Goal: Task Accomplishment & Management: Use online tool/utility

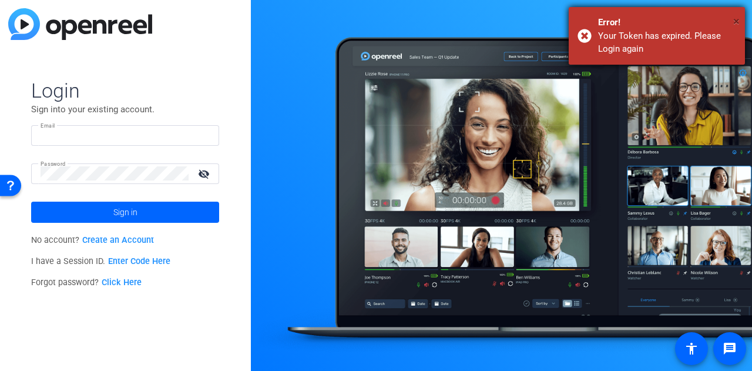
type input "[PERSON_NAME][EMAIL_ADDRESS][PERSON_NAME][PERSON_NAME][DOMAIN_NAME]"
click at [734, 20] on span "×" at bounding box center [736, 21] width 6 height 14
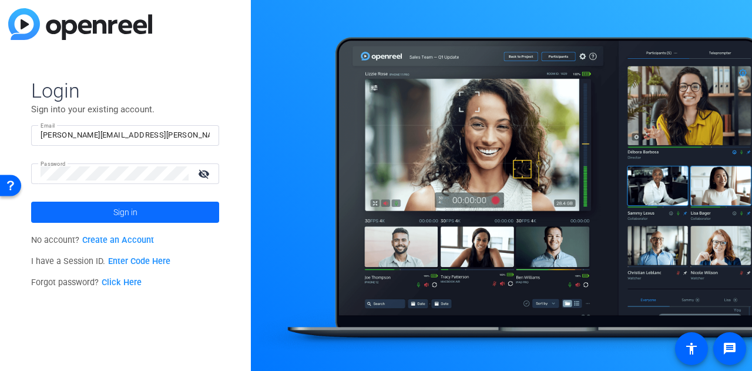
click at [148, 210] on span at bounding box center [125, 212] width 188 height 28
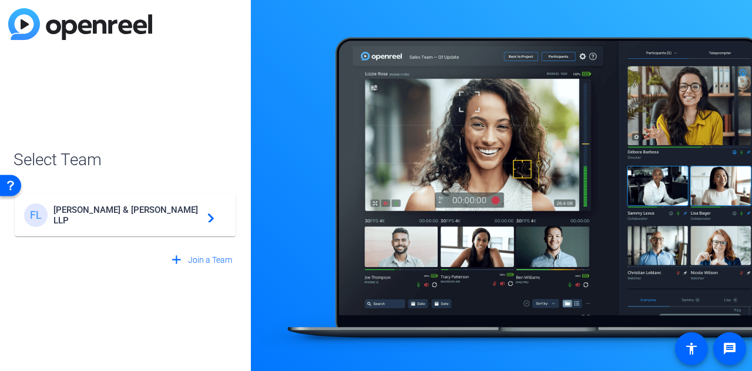
click at [153, 214] on span "[PERSON_NAME] & [PERSON_NAME] LLP" at bounding box center [126, 214] width 147 height 21
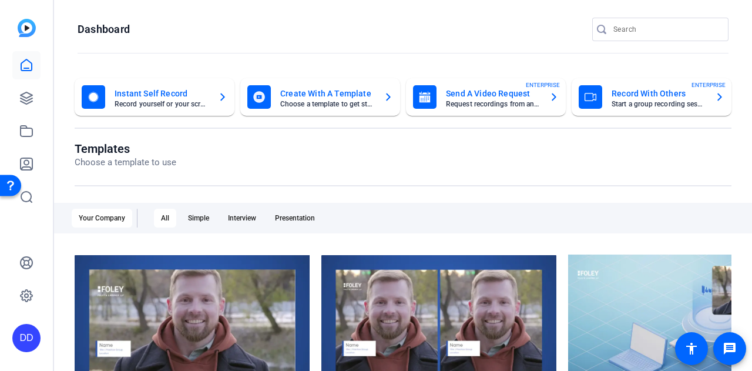
click at [487, 93] on mat-card-title "Send A Video Request" at bounding box center [493, 93] width 94 height 14
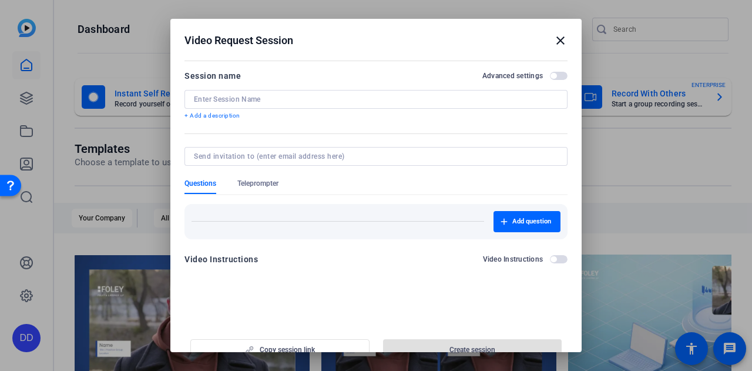
click at [254, 104] on div at bounding box center [376, 99] width 364 height 19
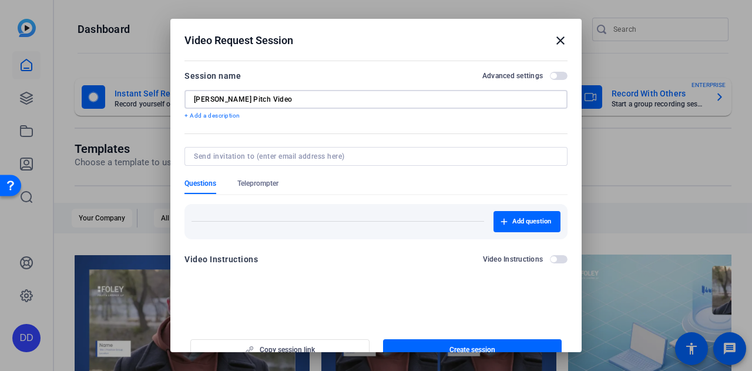
scroll to position [18, 0]
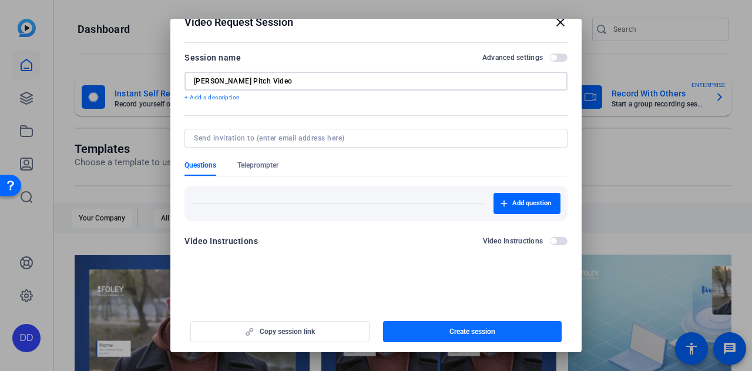
type input "[PERSON_NAME] Pitch Video"
click at [456, 329] on span "Create session" at bounding box center [472, 331] width 46 height 9
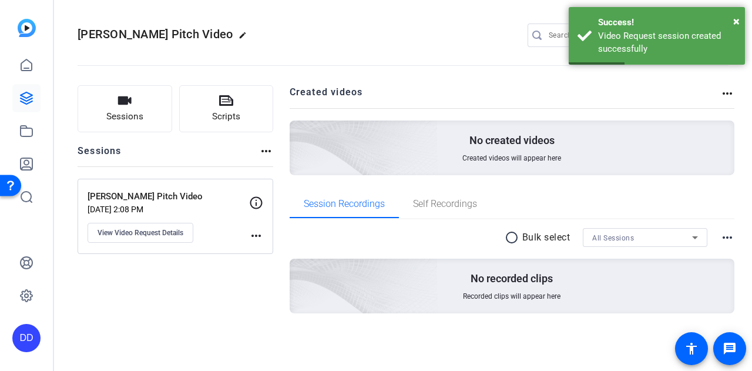
click at [258, 234] on mat-icon "more_horiz" at bounding box center [256, 235] width 14 height 14
click at [177, 206] on div at bounding box center [376, 185] width 752 height 371
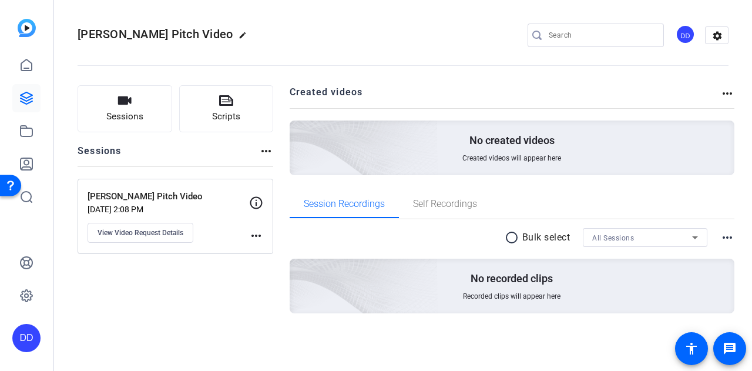
click at [130, 196] on p "[PERSON_NAME] Pitch Video" at bounding box center [168, 197] width 161 height 14
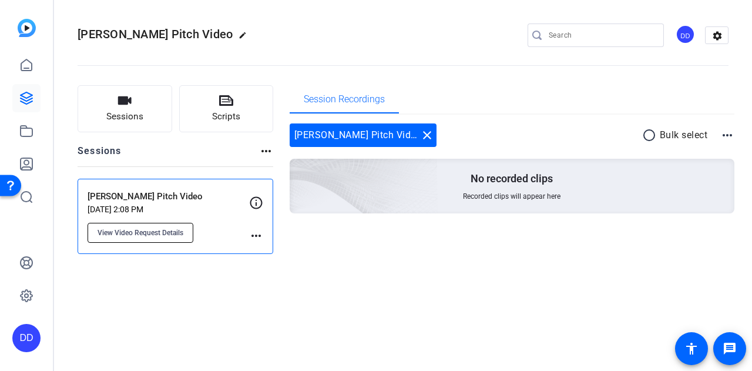
click at [161, 231] on span "View Video Request Details" at bounding box center [140, 232] width 86 height 9
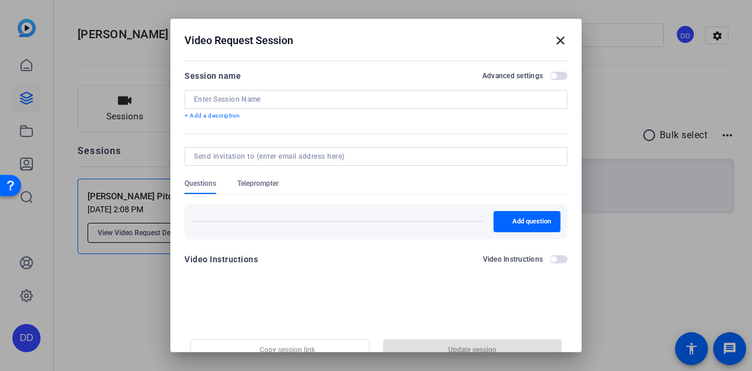
type input "[PERSON_NAME] Pitch Video"
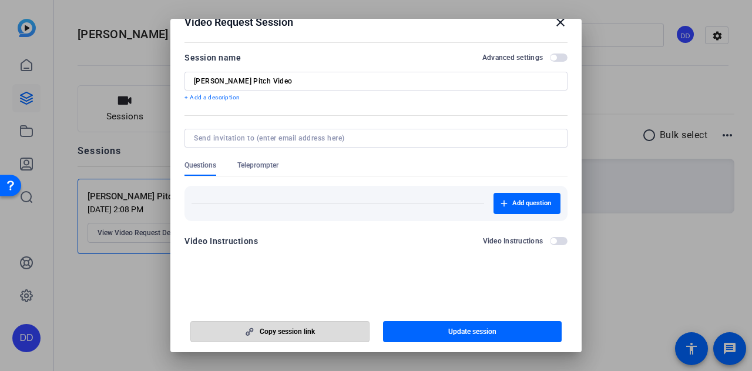
click at [295, 331] on span "Copy session link" at bounding box center [287, 331] width 55 height 9
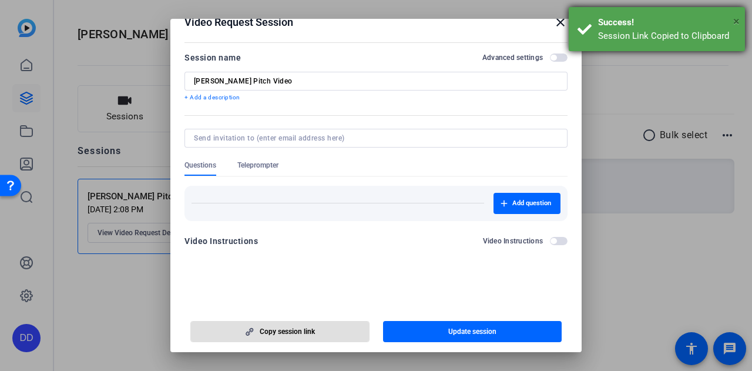
click at [736, 24] on span "×" at bounding box center [736, 21] width 6 height 14
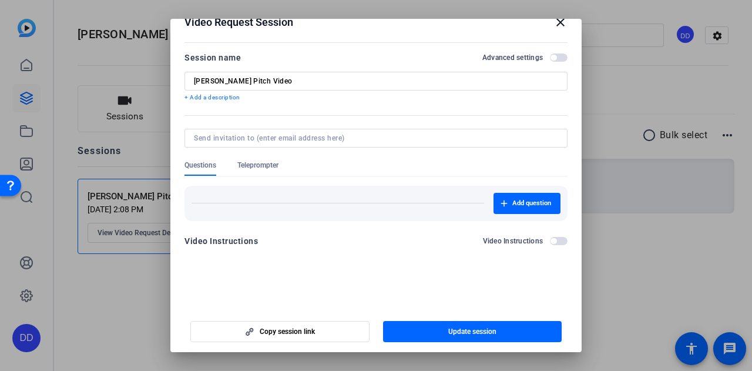
scroll to position [0, 0]
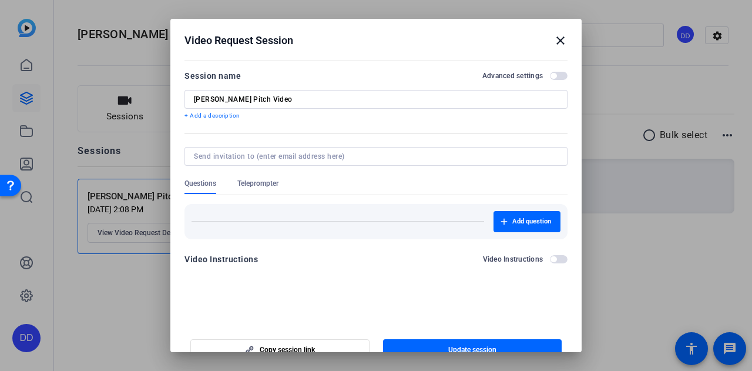
click at [555, 41] on mat-icon "close" at bounding box center [560, 40] width 14 height 14
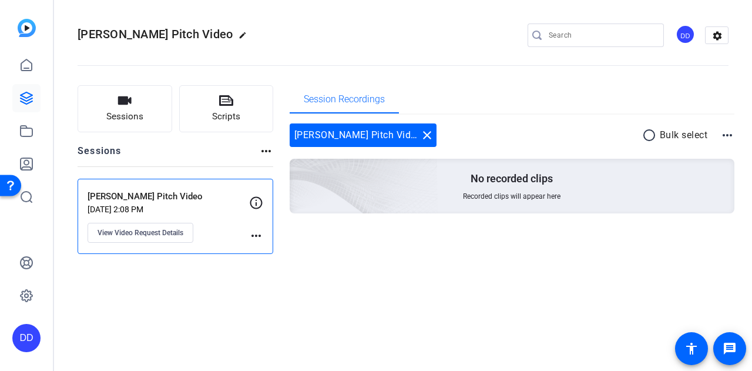
click at [258, 234] on mat-icon "more_horiz" at bounding box center [256, 235] width 14 height 14
click at [258, 234] on div at bounding box center [376, 185] width 752 height 371
click at [145, 236] on span "View Video Request Details" at bounding box center [140, 232] width 86 height 9
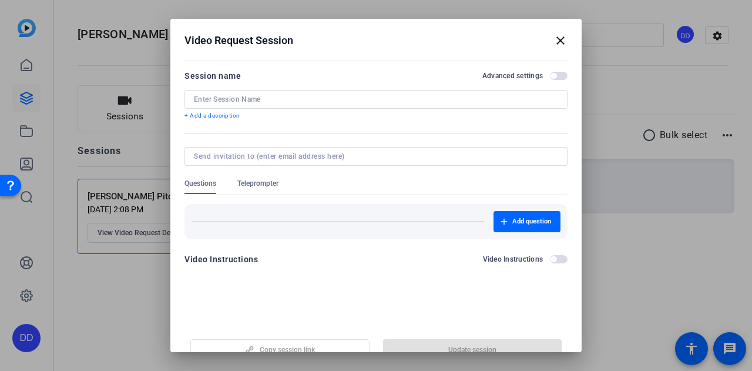
type input "[PERSON_NAME] Pitch Video"
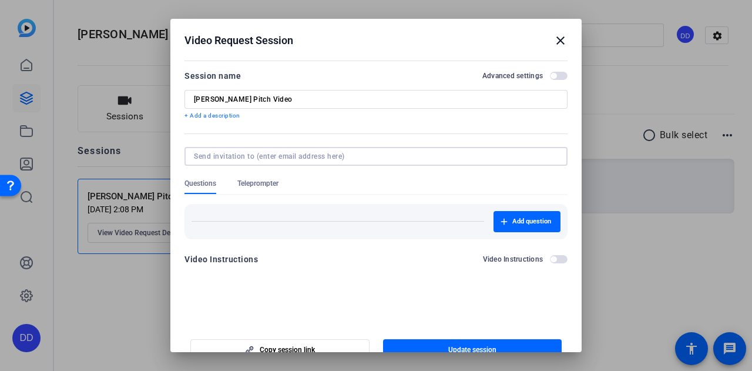
click at [298, 156] on input at bounding box center [373, 156] width 359 height 9
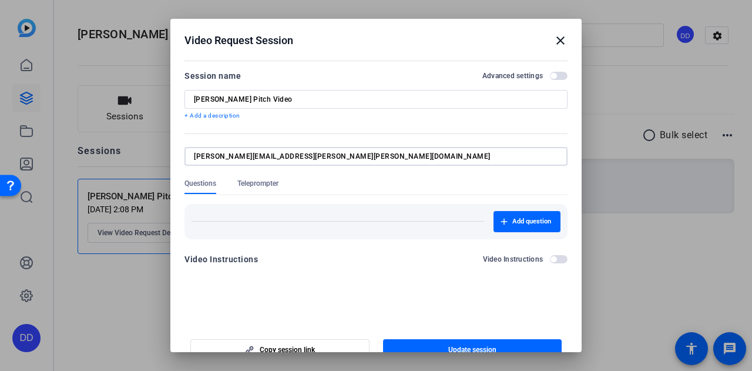
type input "[PERSON_NAME][EMAIL_ADDRESS][PERSON_NAME][PERSON_NAME][DOMAIN_NAME]"
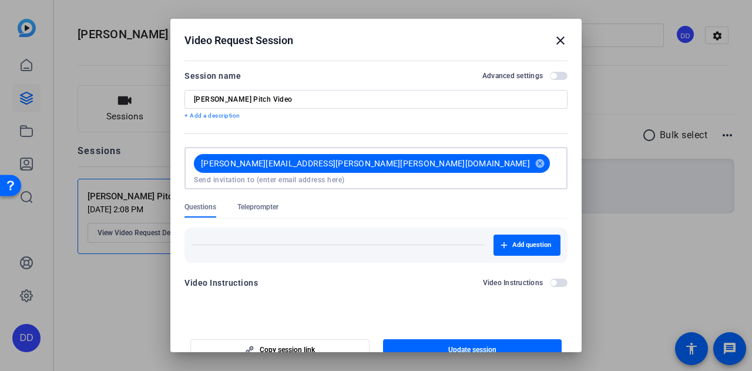
click at [381, 175] on input at bounding box center [376, 179] width 364 height 9
type input "[EMAIL_ADDRESS][PERSON_NAME][DOMAIN_NAME]"
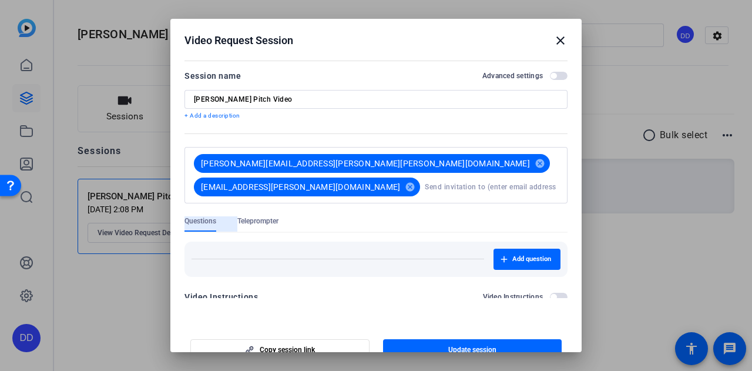
click at [267, 216] on span "Teleprompter" at bounding box center [257, 220] width 41 height 9
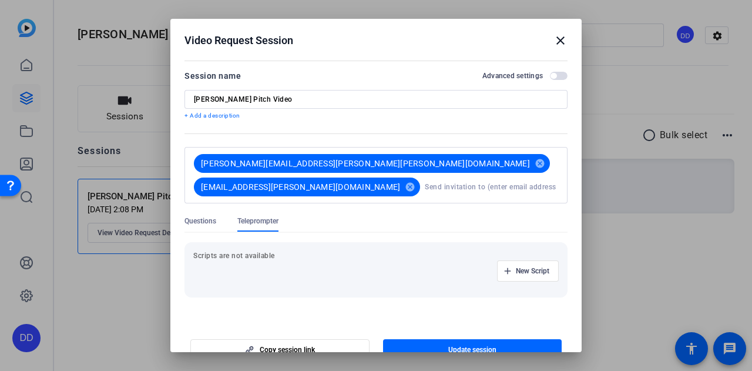
click at [188, 216] on span "Questions" at bounding box center [200, 220] width 32 height 9
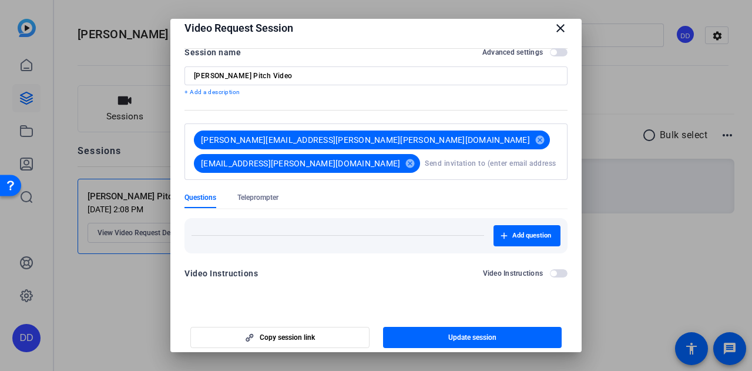
scroll to position [18, 0]
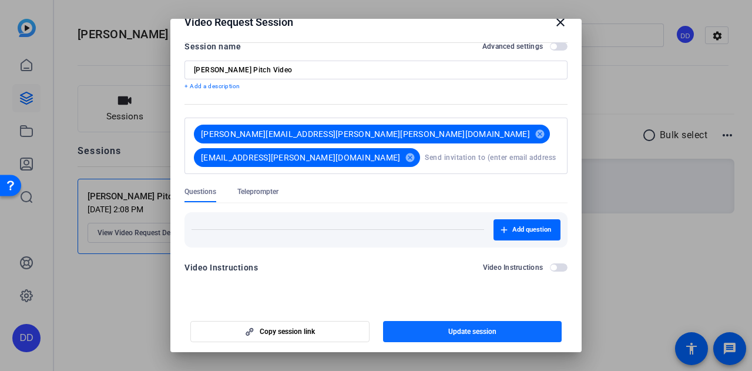
click at [465, 334] on span "Update session" at bounding box center [472, 331] width 48 height 9
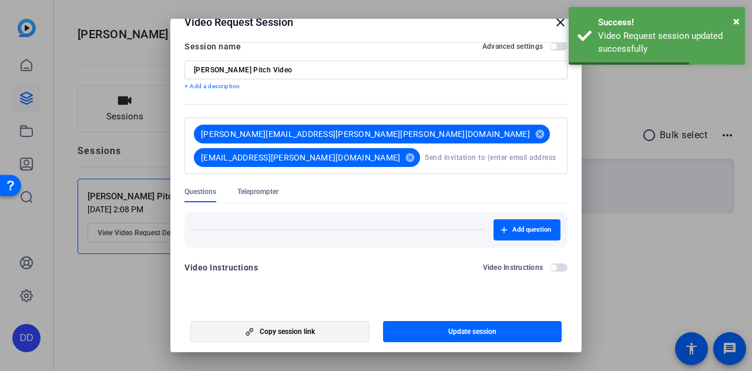
click at [284, 329] on span "Copy session link" at bounding box center [287, 331] width 55 height 9
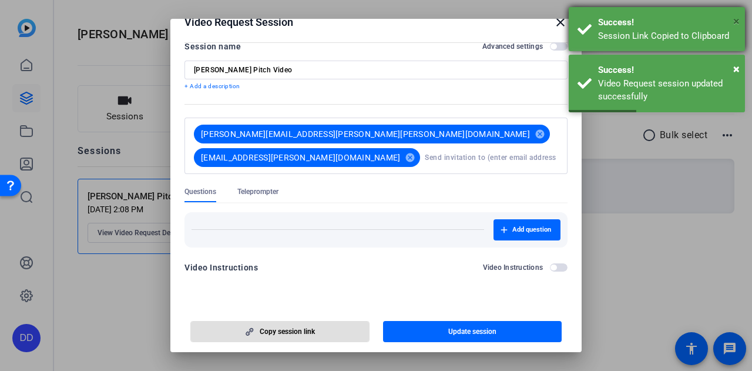
click at [733, 20] on span "×" at bounding box center [736, 21] width 6 height 14
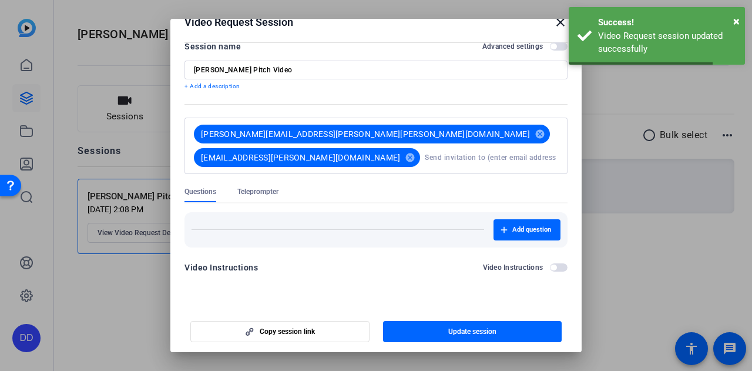
click at [558, 21] on mat-icon "close" at bounding box center [560, 22] width 14 height 14
